Goal: Task Accomplishment & Management: Use online tool/utility

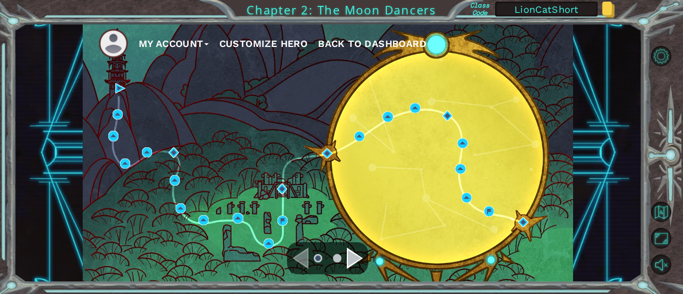
click at [347, 251] on div "Navigate to the next page" at bounding box center [355, 258] width 16 height 21
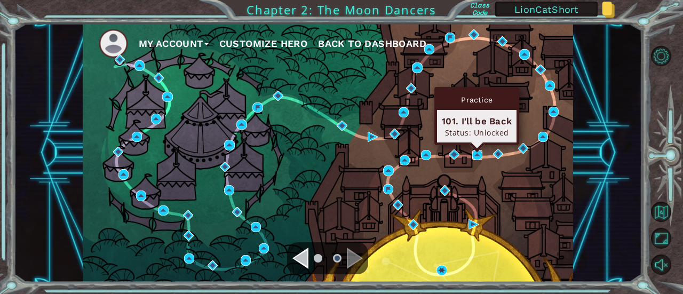
click at [478, 153] on img at bounding box center [477, 155] width 10 height 10
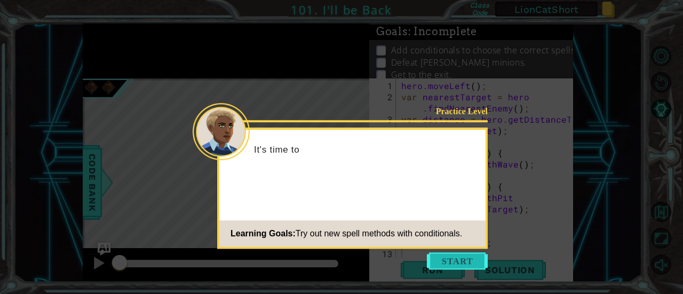
click at [443, 262] on button "Start" at bounding box center [457, 260] width 61 height 17
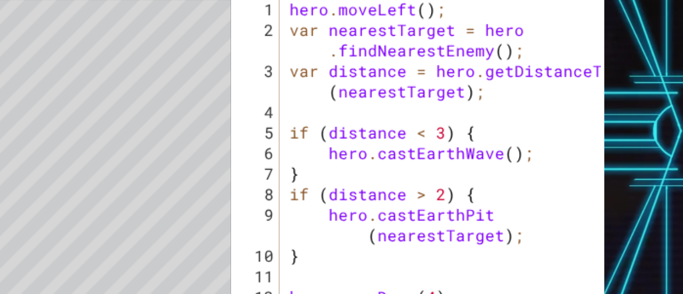
click at [440, 153] on div "hero . moveLeft ( ) ; var nearestTarget = hero . findNearestEnemy ( ) ; var dis…" at bounding box center [487, 181] width 177 height 202
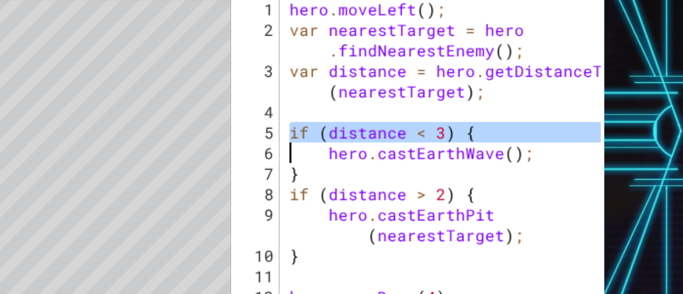
click at [440, 189] on div "hero . moveLeft ( ) ; var nearestTarget = hero . findNearestEnemy ( ) ; var dis…" at bounding box center [487, 181] width 177 height 202
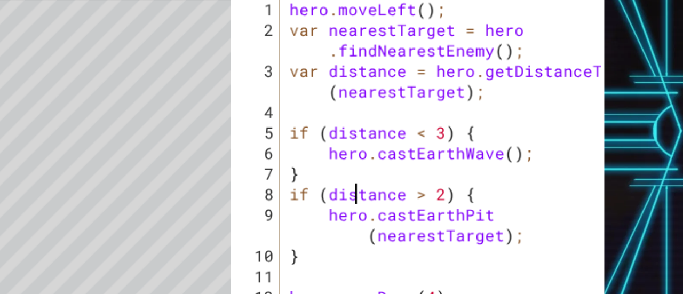
click at [440, 189] on div "hero . moveLeft ( ) ; var nearestTarget = hero . findNearestEnemy ( ) ; var dis…" at bounding box center [487, 181] width 177 height 202
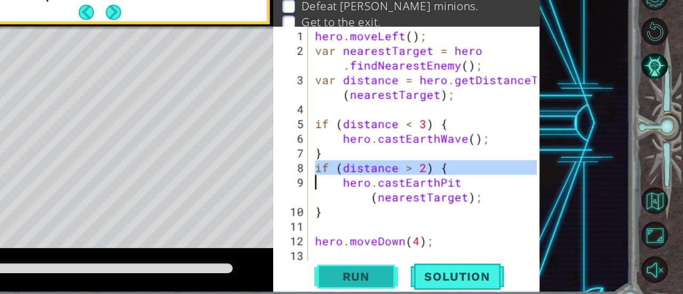
click at [435, 272] on span "Run" at bounding box center [432, 270] width 42 height 11
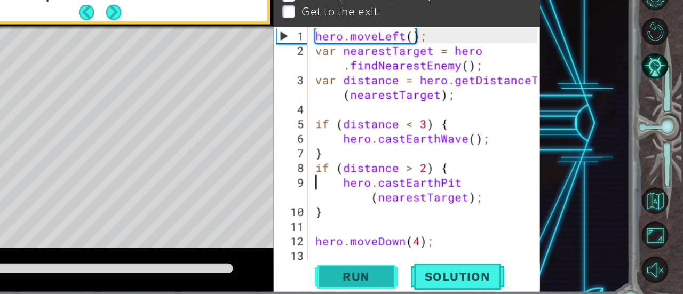
scroll to position [11, 0]
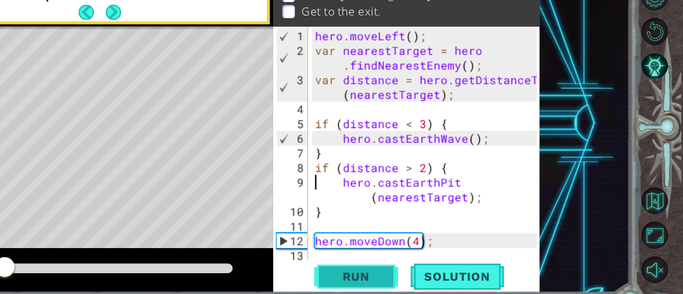
click at [422, 272] on span "Run" at bounding box center [432, 270] width 42 height 11
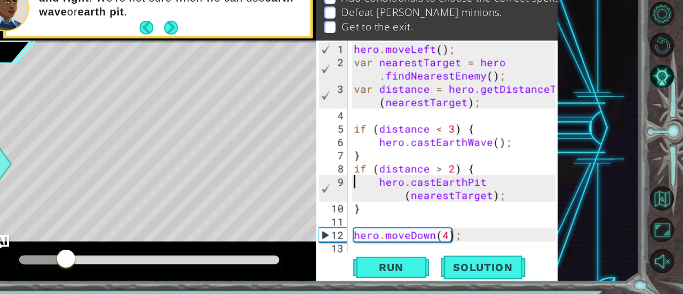
scroll to position [0, 0]
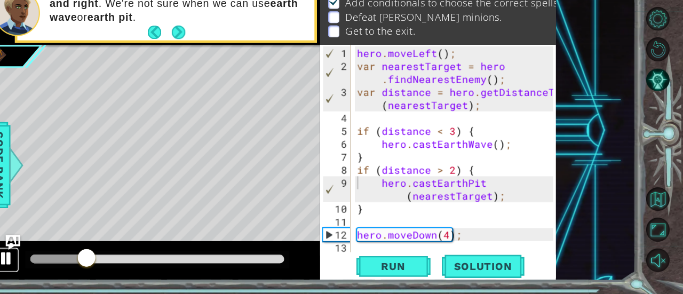
click at [98, 263] on div at bounding box center [99, 263] width 14 height 14
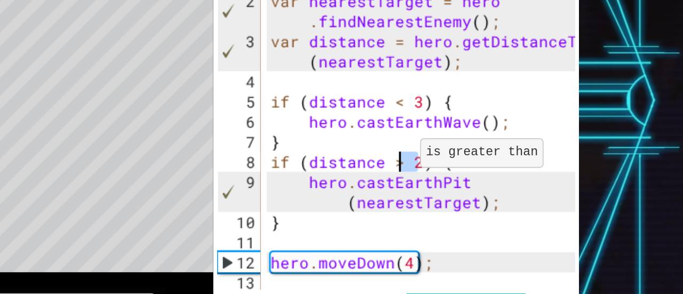
drag, startPoint x: 485, startPoint y: 186, endPoint x: 469, endPoint y: 186, distance: 16.0
click at [469, 186] on div "hero . moveLeft ( ) ; var nearestTarget = hero . findNearestEnemy ( ) ; var dis…" at bounding box center [487, 181] width 177 height 202
click at [485, 186] on div "hero . moveLeft ( ) ; var nearestTarget = hero . findNearestEnemy ( ) ; var dis…" at bounding box center [485, 167] width 172 height 179
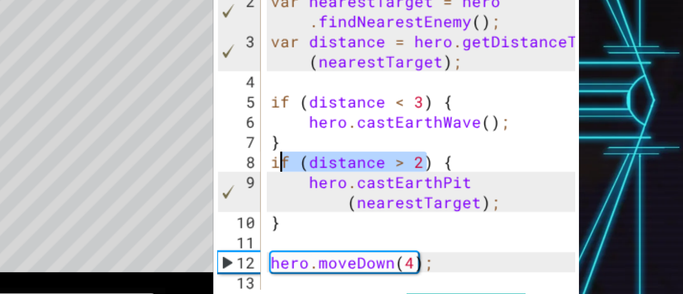
drag, startPoint x: 491, startPoint y: 187, endPoint x: 401, endPoint y: 184, distance: 89.7
click at [401, 184] on div "hero . moveLeft ( ) ; var nearestTarget = hero . findNearestEnemy ( ) ; var dis…" at bounding box center [487, 181] width 177 height 202
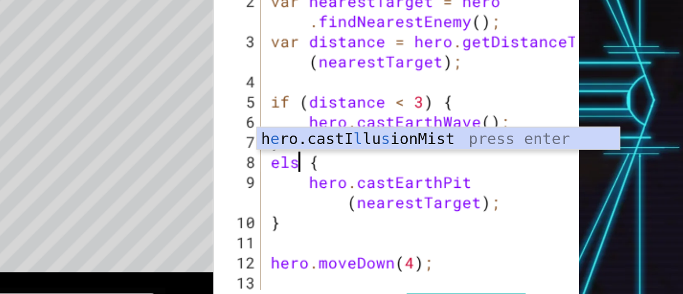
scroll to position [0, 1]
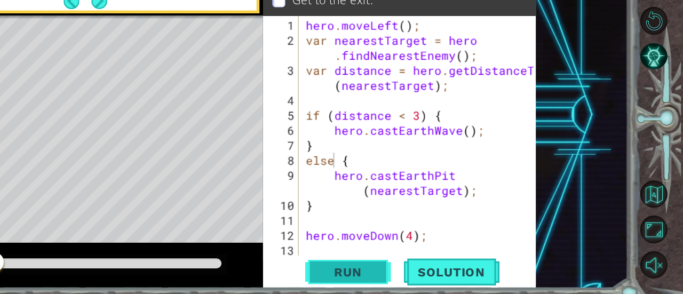
click at [431, 261] on button "Run" at bounding box center [433, 270] width 64 height 20
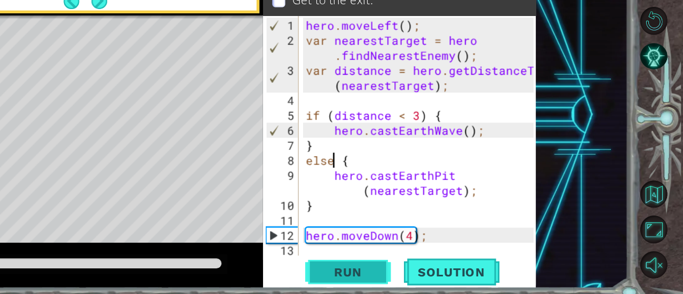
click at [434, 270] on span "Run" at bounding box center [432, 270] width 42 height 11
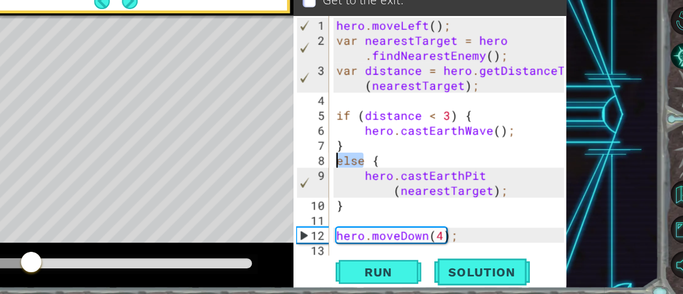
drag, startPoint x: 423, startPoint y: 186, endPoint x: 399, endPoint y: 186, distance: 24.0
click at [399, 186] on div "hero . moveLeft ( ) ; var nearestTarget = hero . findNearestEnemy ( ) ; var dis…" at bounding box center [487, 181] width 177 height 202
click at [490, 213] on div "hero . moveLeft ( ) ; var nearestTarget = hero . findNearestEnemy ( ) ; var dis…" at bounding box center [487, 181] width 177 height 202
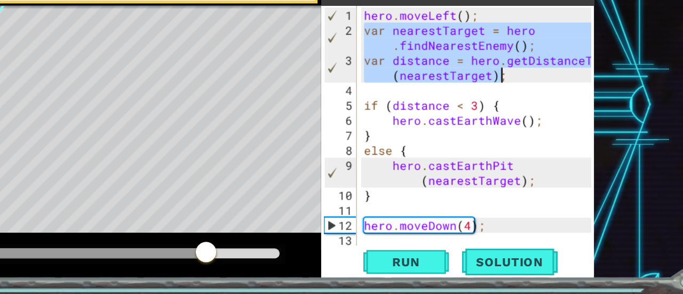
drag, startPoint x: 401, startPoint y: 101, endPoint x: 520, endPoint y: 129, distance: 122.3
click at [520, 129] on div "hero . moveLeft ( ) ; var nearestTarget = hero . findNearestEnemy ( ) ; var dis…" at bounding box center [487, 181] width 177 height 202
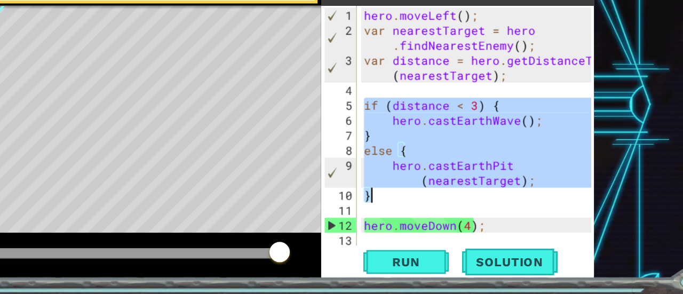
drag, startPoint x: 402, startPoint y: 152, endPoint x: 428, endPoint y: 217, distance: 69.8
click at [428, 217] on div "hero . moveLeft ( ) ; var nearestTarget = hero . findNearestEnemy ( ) ; var dis…" at bounding box center [487, 181] width 177 height 202
type textarea "hero.castEarthPit(nearestTarget); }"
